Goal: Task Accomplishment & Management: Manage account settings

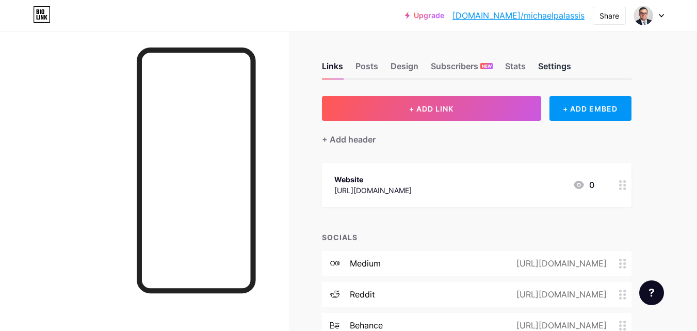
click at [549, 66] on div "Settings" at bounding box center [554, 69] width 33 height 19
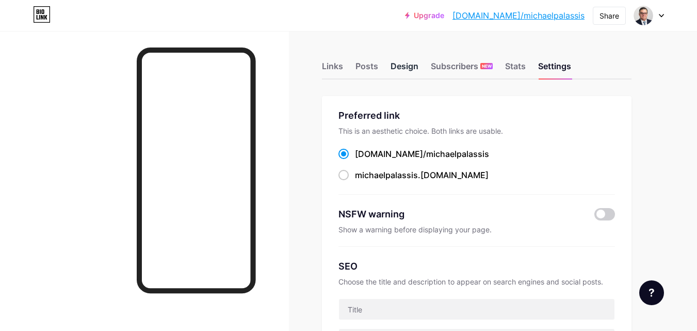
click at [395, 66] on div "Design" at bounding box center [405, 69] width 28 height 19
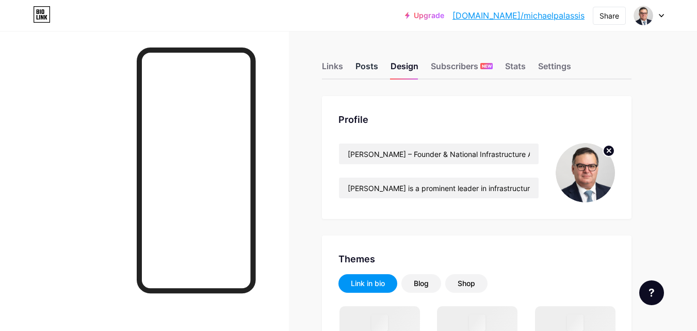
click at [367, 68] on div "Posts" at bounding box center [367, 69] width 23 height 19
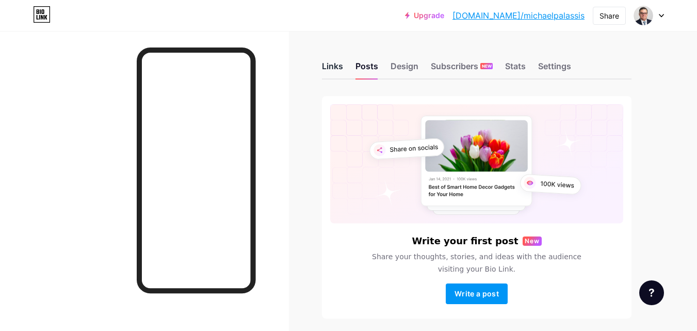
click at [335, 67] on div "Links" at bounding box center [332, 69] width 21 height 19
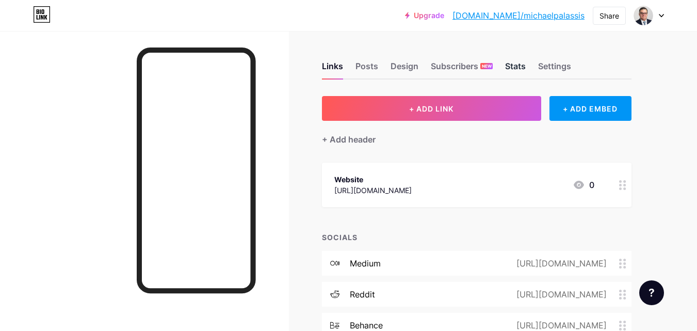
click at [521, 66] on div "Stats" at bounding box center [515, 69] width 21 height 19
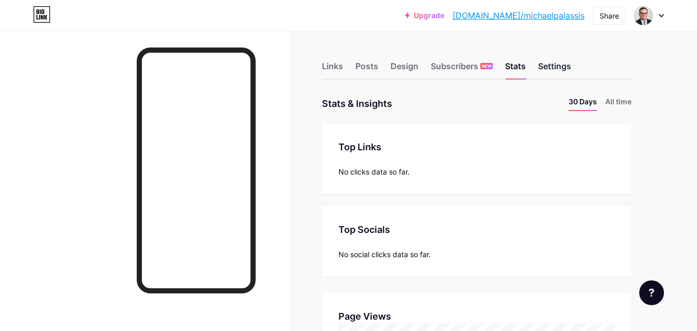
click at [560, 69] on div "Settings" at bounding box center [554, 69] width 33 height 19
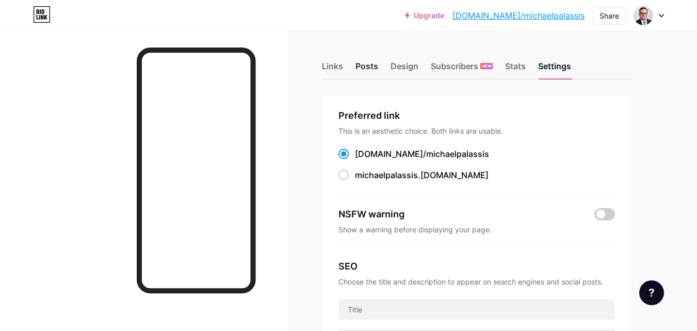
click at [367, 64] on div "Posts" at bounding box center [367, 69] width 23 height 19
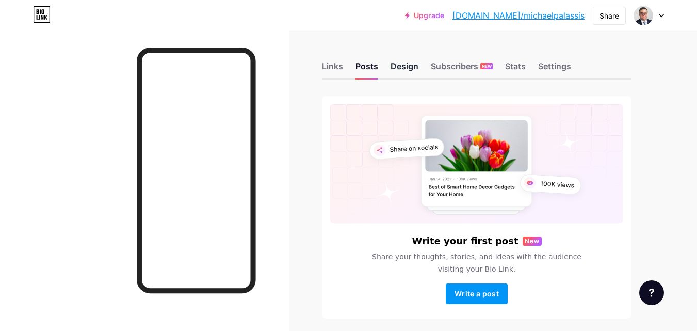
click at [407, 65] on div "Design" at bounding box center [405, 69] width 28 height 19
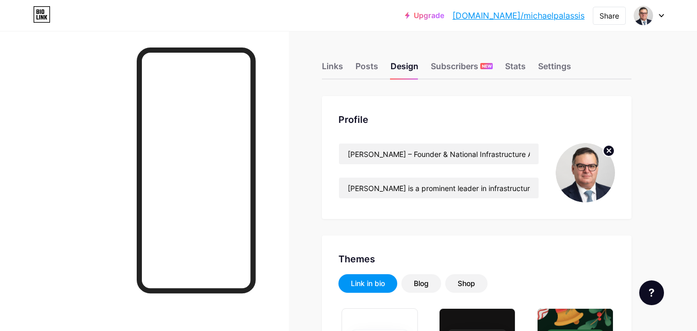
click at [663, 14] on icon at bounding box center [662, 15] width 4 height 3
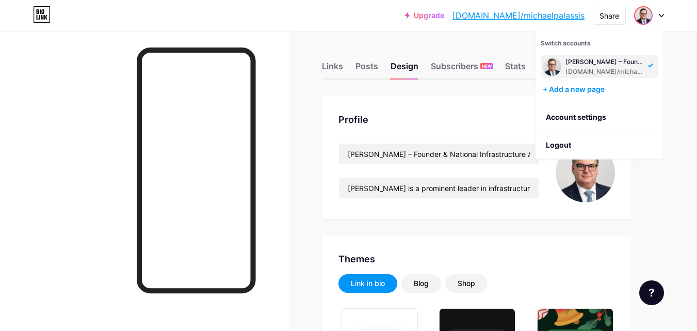
click at [600, 66] on div "[PERSON_NAME] – Founder & National Infrastructure Adviser" at bounding box center [605, 62] width 79 height 8
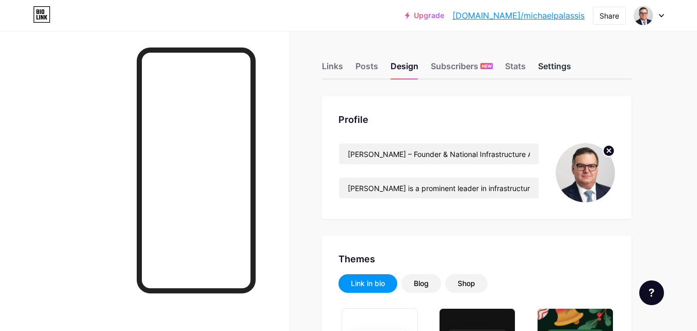
click at [561, 65] on div "Settings" at bounding box center [554, 69] width 33 height 19
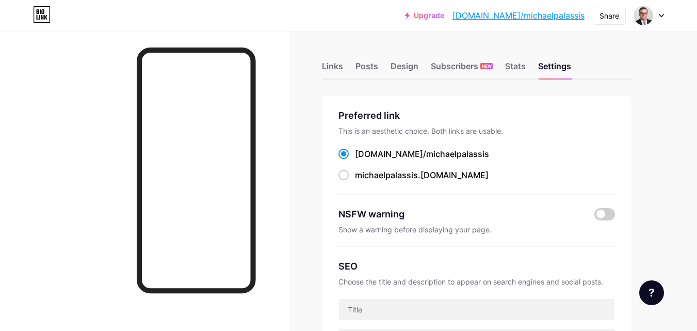
click at [528, 14] on link "[DOMAIN_NAME]/michaelpalassis" at bounding box center [519, 15] width 132 height 12
click at [521, 63] on div "Stats" at bounding box center [515, 69] width 21 height 19
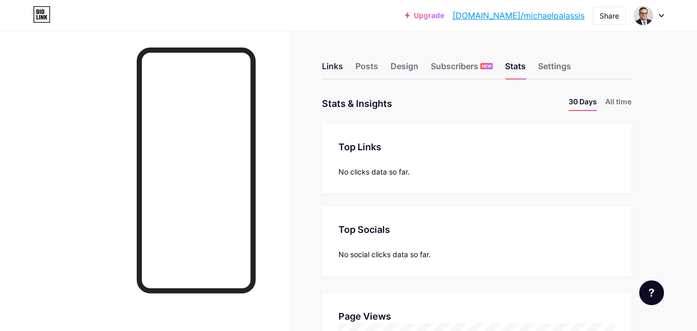
click at [339, 63] on div "Links" at bounding box center [332, 69] width 21 height 19
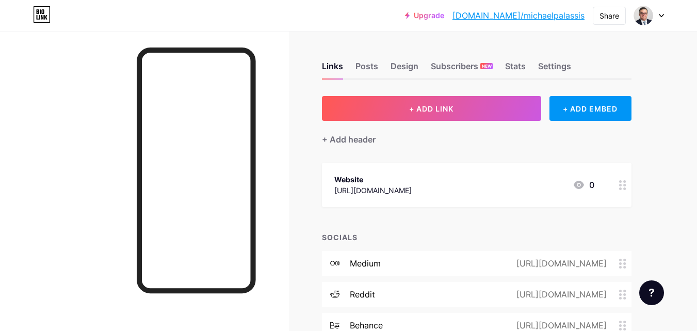
click at [660, 17] on icon at bounding box center [661, 16] width 5 height 4
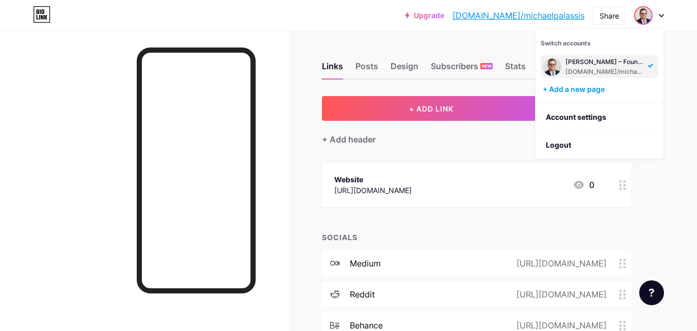
drag, startPoint x: 660, startPoint y: 17, endPoint x: 575, endPoint y: 63, distance: 96.3
drag, startPoint x: 575, startPoint y: 63, endPoint x: 597, endPoint y: 57, distance: 22.4
click at [597, 58] on div "[PERSON_NAME] – Founder & National Infrastructure Adviser" at bounding box center [605, 62] width 79 height 8
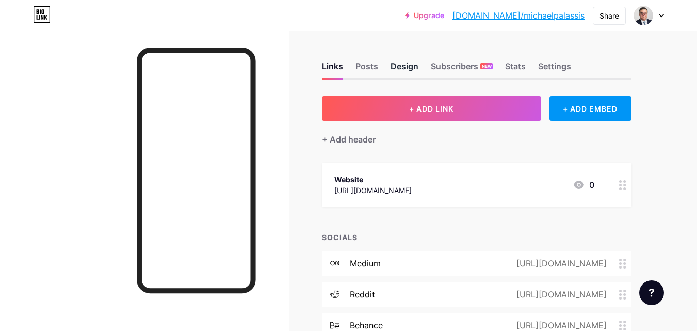
click at [404, 67] on div "Design" at bounding box center [405, 69] width 28 height 19
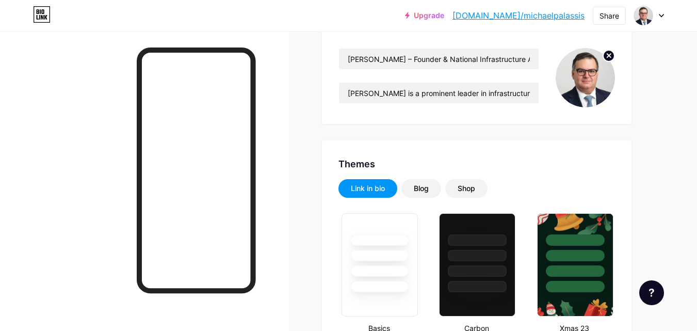
scroll to position [103, 0]
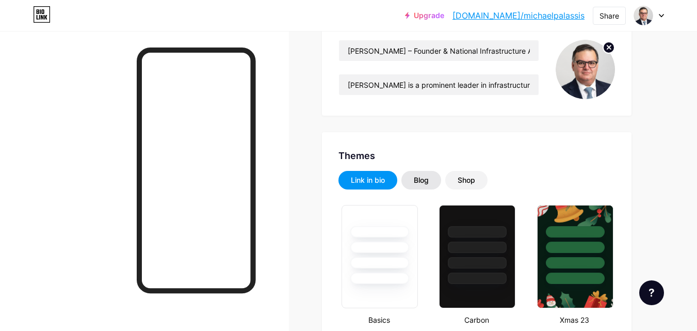
click at [424, 181] on div "Blog" at bounding box center [421, 180] width 15 height 10
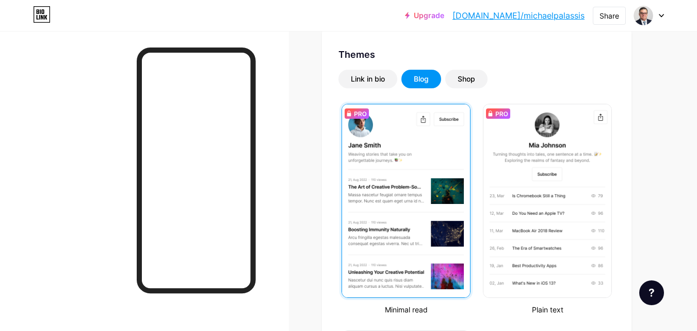
scroll to position [206, 0]
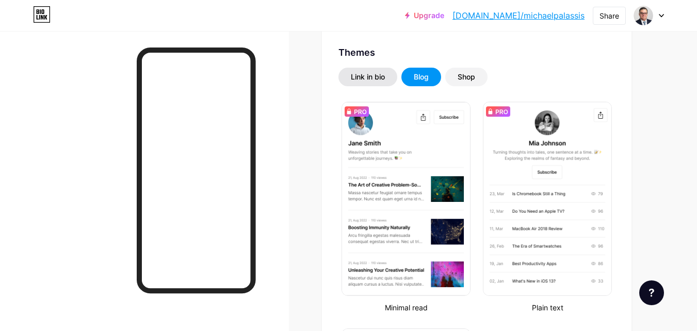
click at [367, 77] on div "Link in bio" at bounding box center [368, 77] width 34 height 10
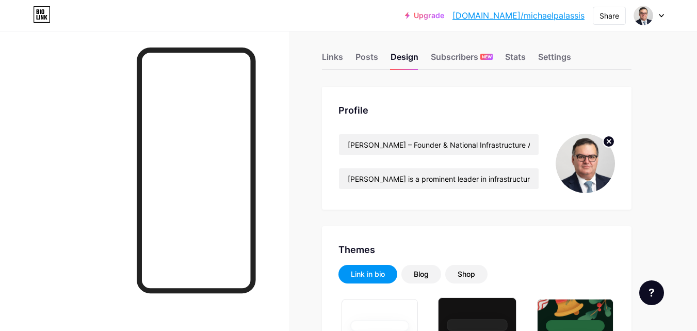
scroll to position [0, 0]
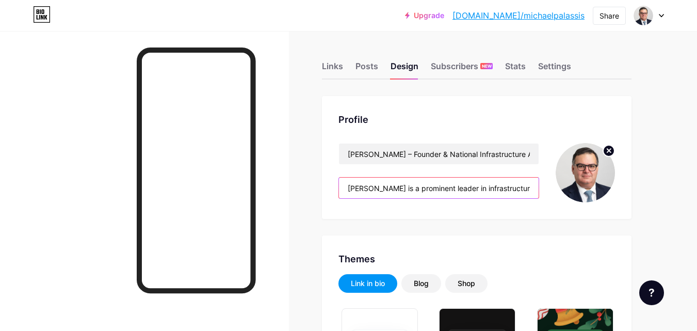
click at [442, 185] on input "[PERSON_NAME] is a prominent leader in infrastructure and real estate finance. …" at bounding box center [439, 188] width 200 height 21
click at [432, 180] on input "[PERSON_NAME] is a prominent leader in infrastructure and real estate finance. …" at bounding box center [439, 188] width 200 height 21
click at [432, 181] on input "[PERSON_NAME] is a prominent leader in infrastructure and real estate finance. …" at bounding box center [439, 188] width 200 height 21
paste input "https://bio.link/michaelpalassis"
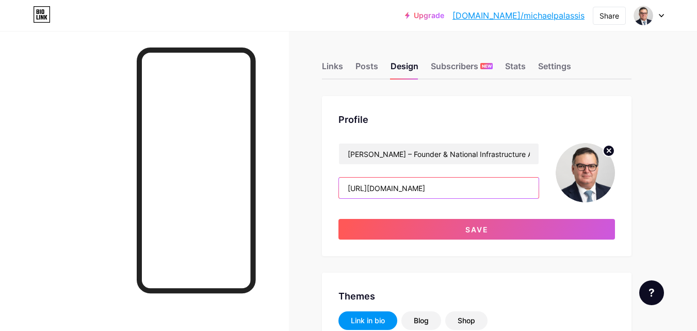
click at [444, 186] on input "https://bio.link/michaelpalassis" at bounding box center [439, 188] width 200 height 21
paste input "Michael Palassis is a leading figure in infrastructure and real estate finance.…"
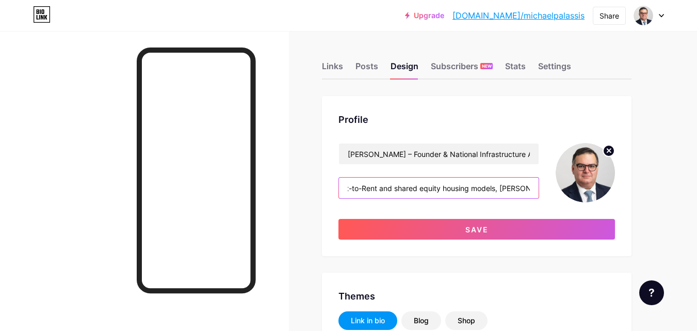
click at [478, 187] on input "Michael Palassis is a leading figure in infrastructure and real estate finance.…" at bounding box center [439, 188] width 200 height 21
type input "Michael Palassis is a leading figure in infrastructure and real estate finance.…"
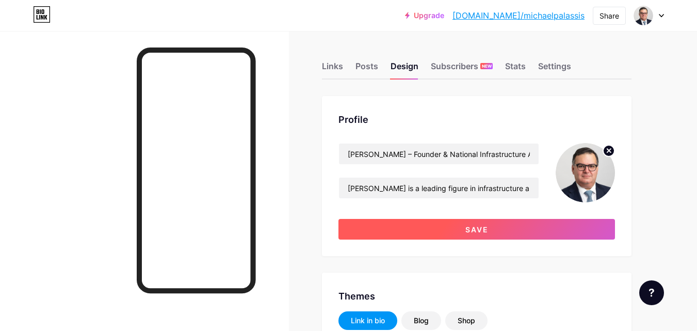
click at [466, 226] on span "Save" at bounding box center [477, 229] width 23 height 9
